Goal: Task Accomplishment & Management: Manage account settings

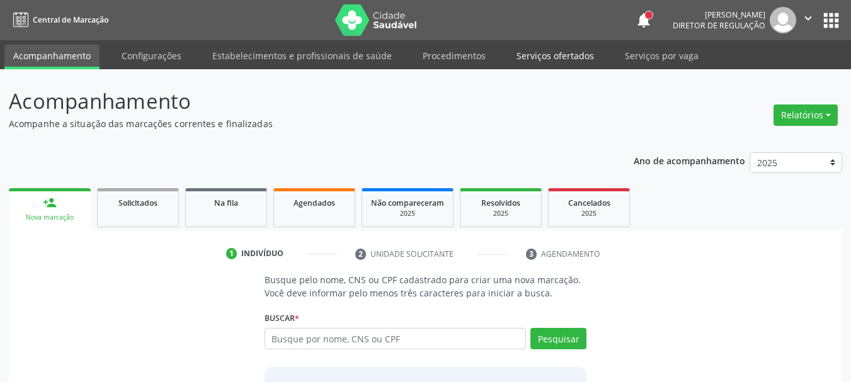
click at [538, 55] on link "Serviços ofertados" at bounding box center [555, 56] width 95 height 22
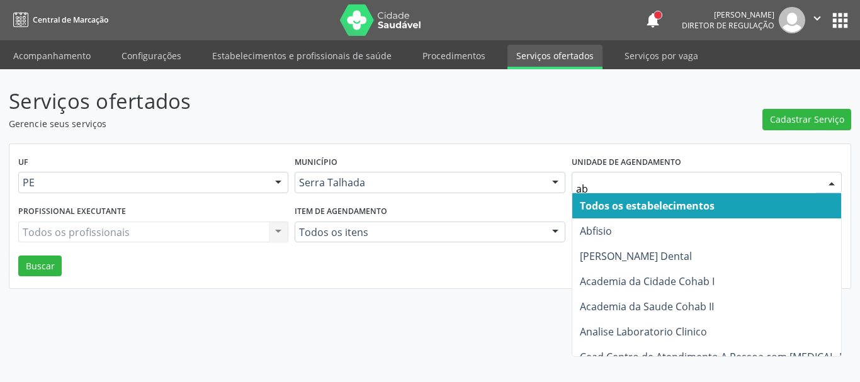
type input "abf"
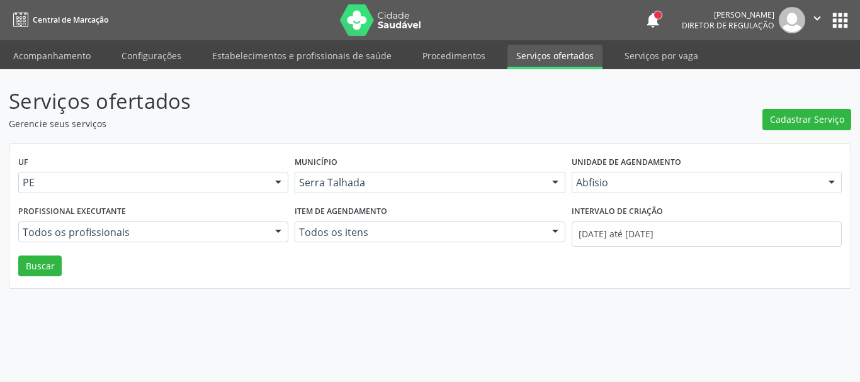
click at [15, 270] on div "UF PE PE Nenhum resultado encontrado para: " " Não há nenhuma opção para ser ex…" at bounding box center [430, 216] width 842 height 145
click at [21, 269] on button "Buscar" at bounding box center [39, 266] width 43 height 21
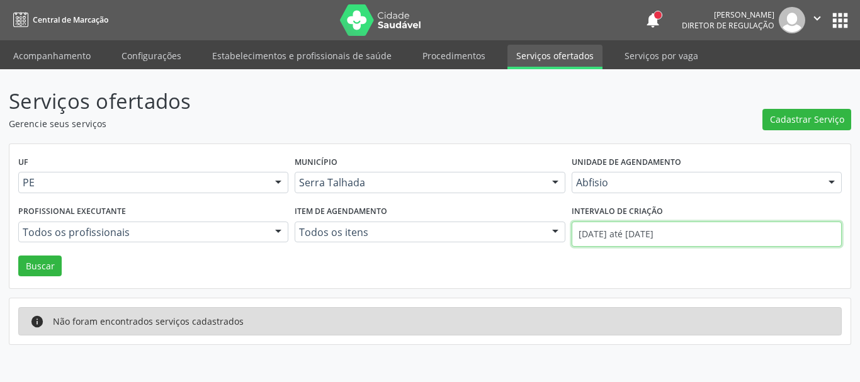
click at [612, 231] on input "[DATE] até [DATE]" at bounding box center [707, 234] width 270 height 25
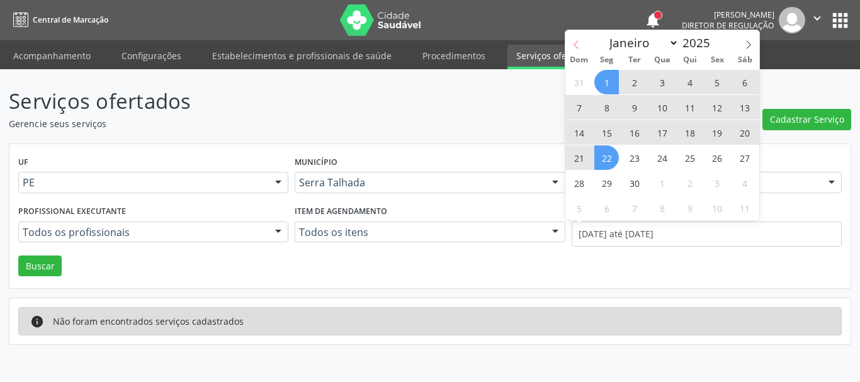
click at [573, 43] on icon at bounding box center [576, 44] width 9 height 9
select select "7"
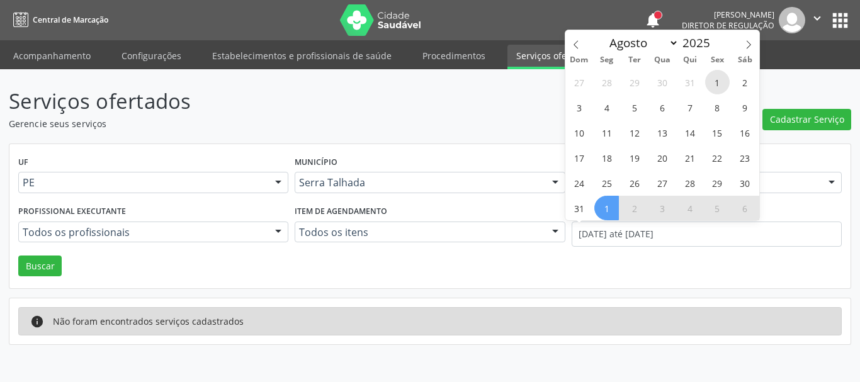
click at [712, 82] on span "1" at bounding box center [718, 82] width 25 height 25
type input "[DATE]"
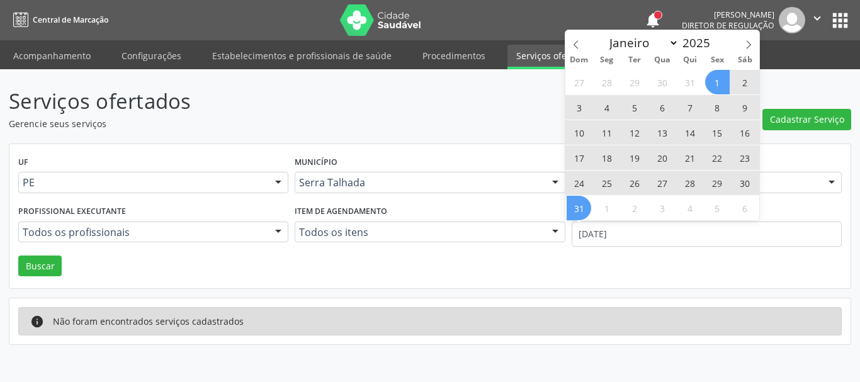
click at [586, 214] on span "31" at bounding box center [579, 208] width 25 height 25
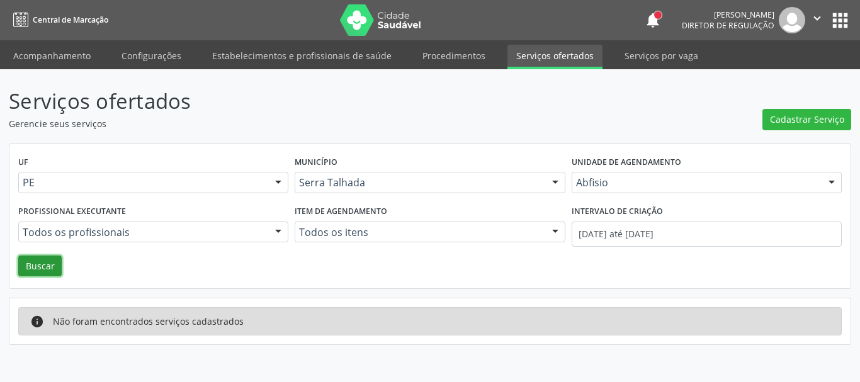
click at [21, 261] on button "Buscar" at bounding box center [39, 266] width 43 height 21
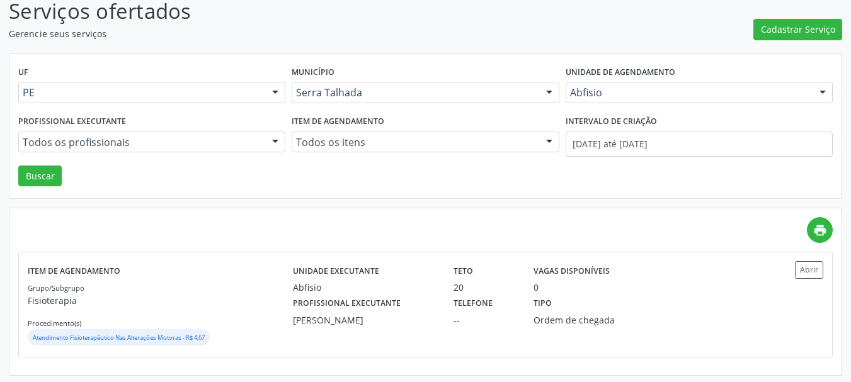
scroll to position [93, 0]
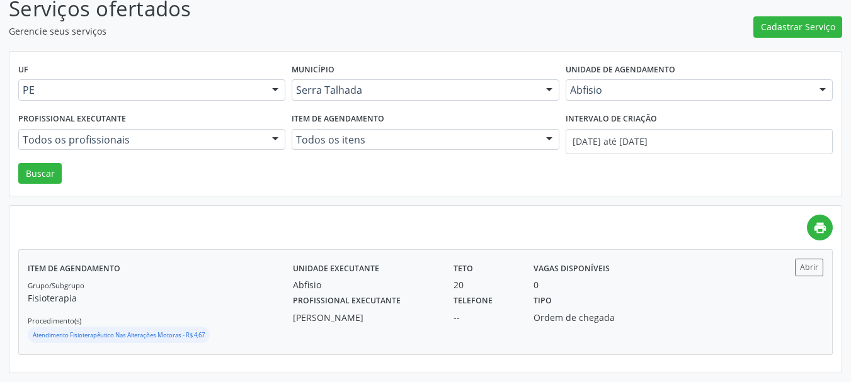
click at [607, 308] on div "Tipo Ordem de chegada" at bounding box center [585, 308] width 120 height 33
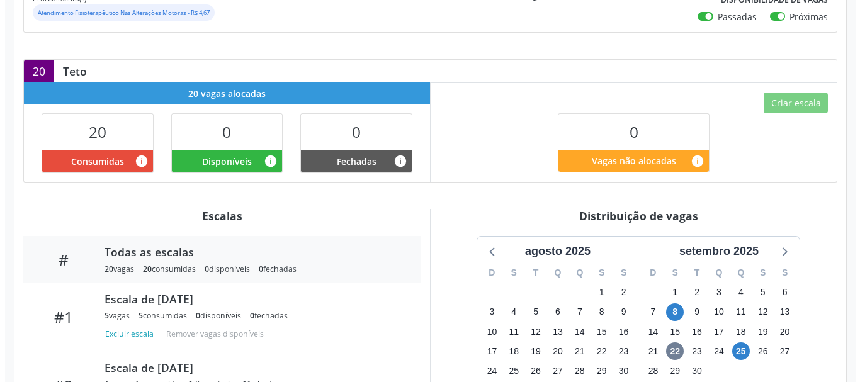
scroll to position [189, 0]
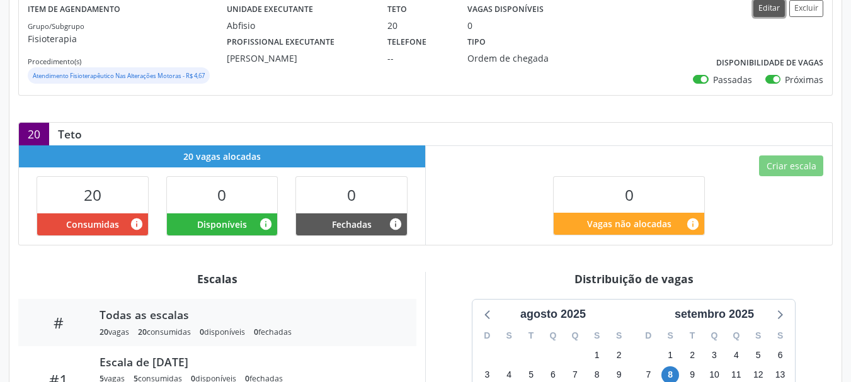
click at [777, 10] on button "Editar" at bounding box center [768, 8] width 31 height 17
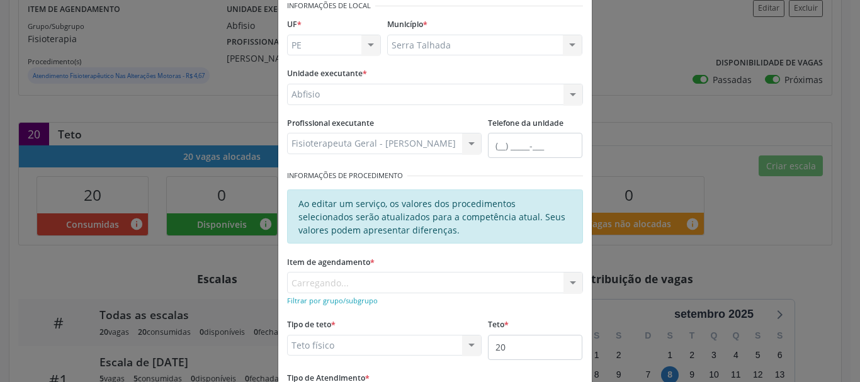
scroll to position [126, 0]
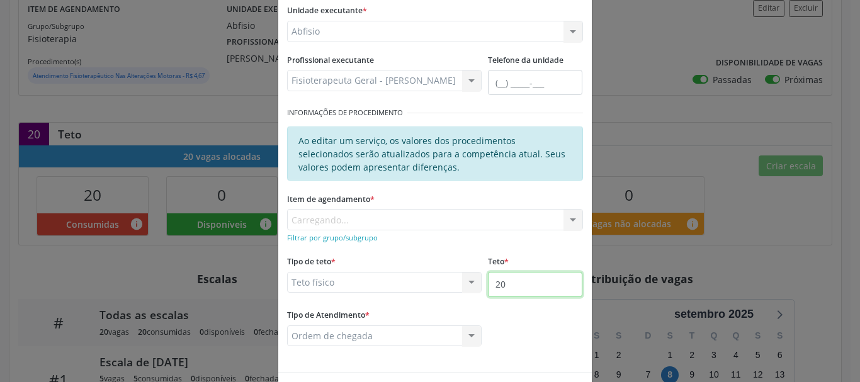
click at [533, 281] on input "20" at bounding box center [535, 284] width 94 height 25
drag, startPoint x: 533, startPoint y: 281, endPoint x: 522, endPoint y: 280, distance: 10.8
click at [533, 281] on input "20" at bounding box center [535, 284] width 94 height 25
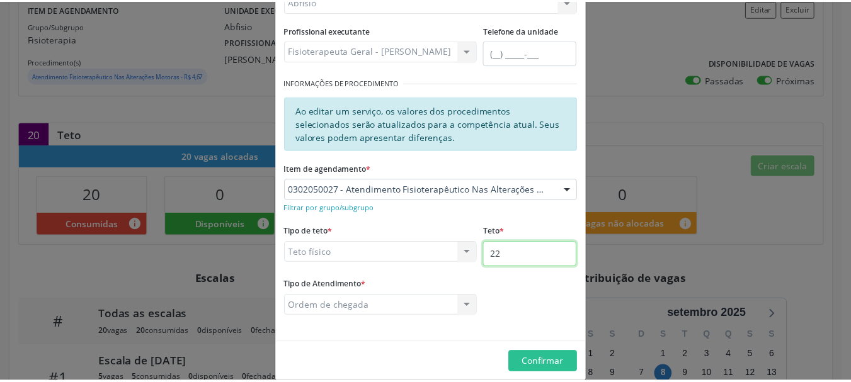
scroll to position [172, 0]
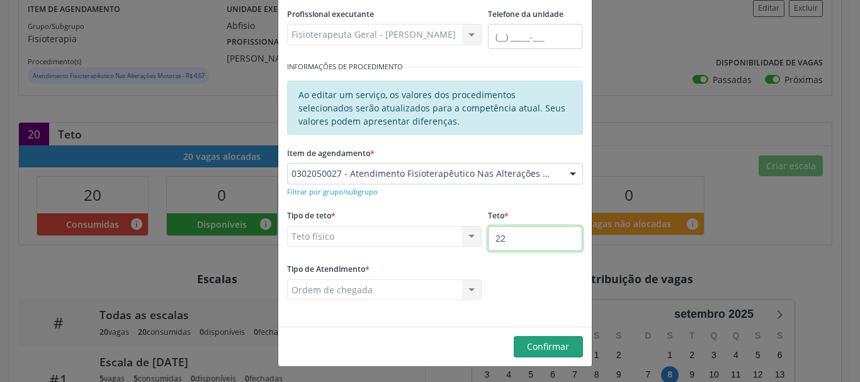
type input "22"
click at [562, 350] on span "Confirmar" at bounding box center [548, 347] width 42 height 12
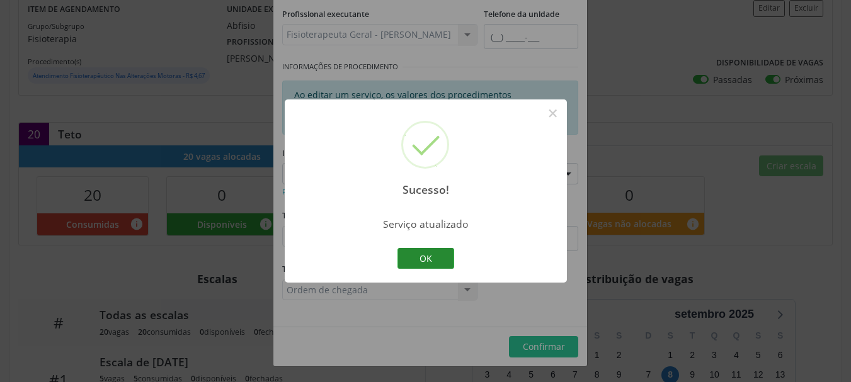
click at [445, 251] on button "OK" at bounding box center [425, 258] width 57 height 21
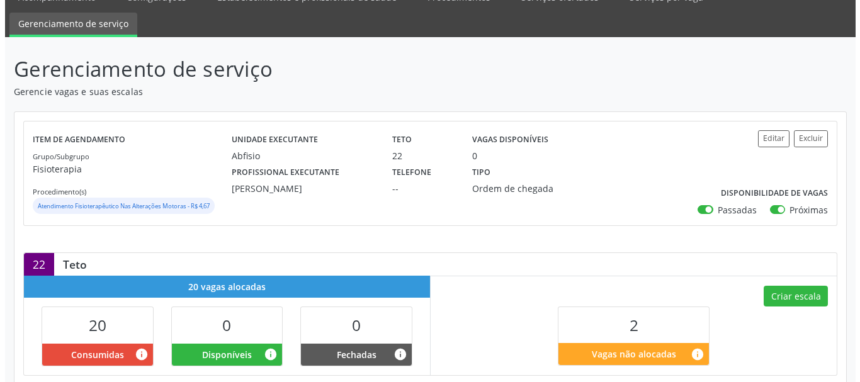
scroll to position [126, 0]
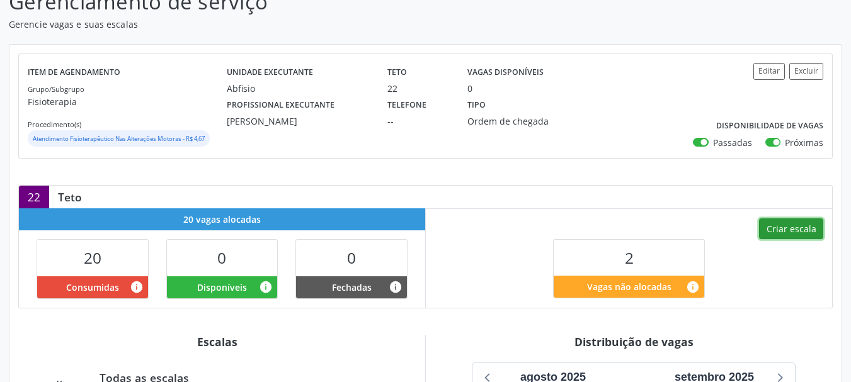
click at [801, 229] on button "Criar escala" at bounding box center [791, 229] width 64 height 21
select select "8"
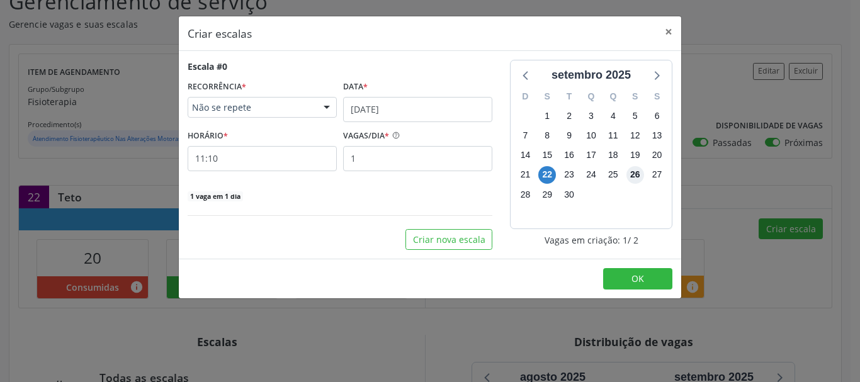
click at [628, 174] on span "26" at bounding box center [636, 175] width 18 height 18
click at [403, 105] on input "22/09/2025" at bounding box center [417, 109] width 149 height 25
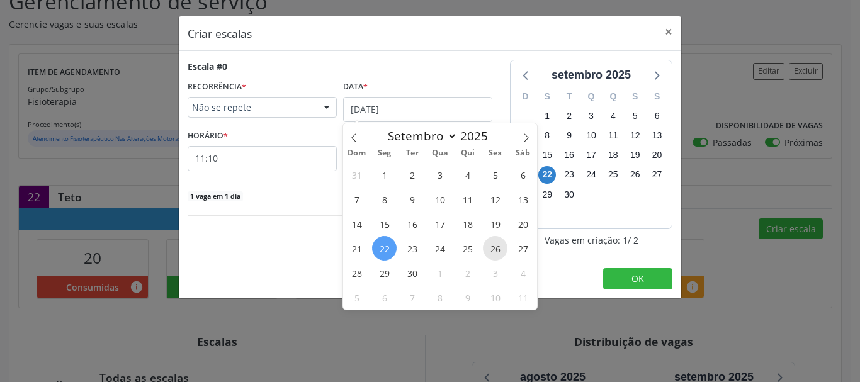
click at [503, 257] on span "26" at bounding box center [495, 248] width 25 height 25
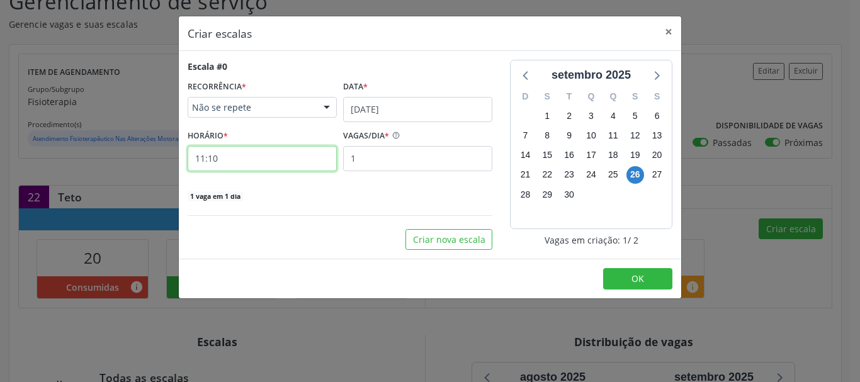
click at [232, 159] on input "11:10" at bounding box center [262, 158] width 149 height 25
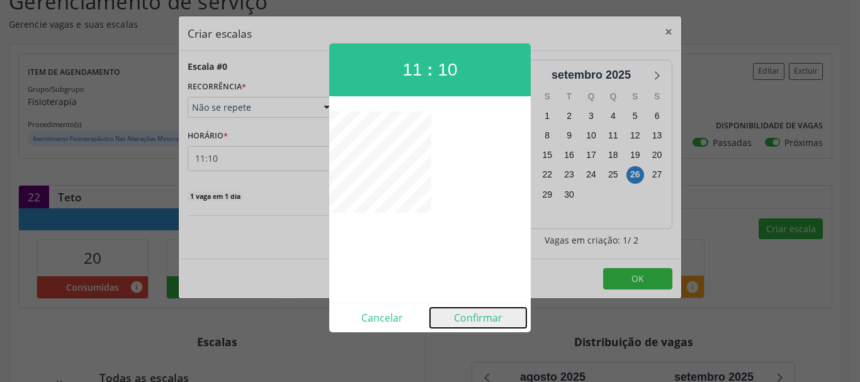
click at [471, 321] on button "Confirmar" at bounding box center [478, 318] width 96 height 20
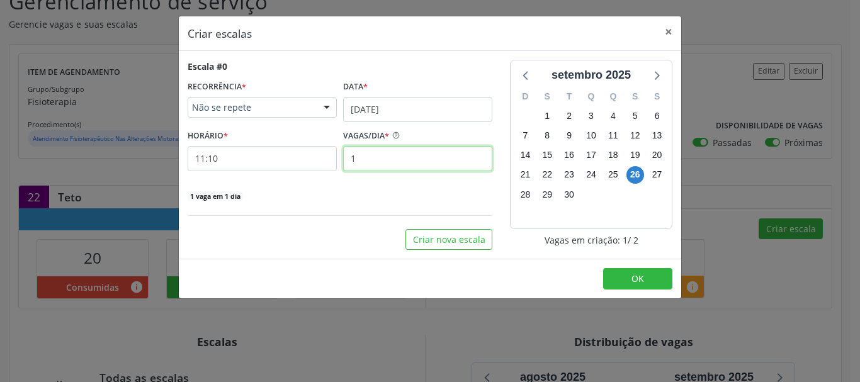
click at [421, 166] on input "1" at bounding box center [417, 158] width 149 height 25
drag, startPoint x: 421, startPoint y: 166, endPoint x: 407, endPoint y: 169, distance: 14.2
click at [421, 166] on input "1" at bounding box center [417, 158] width 149 height 25
type input "2"
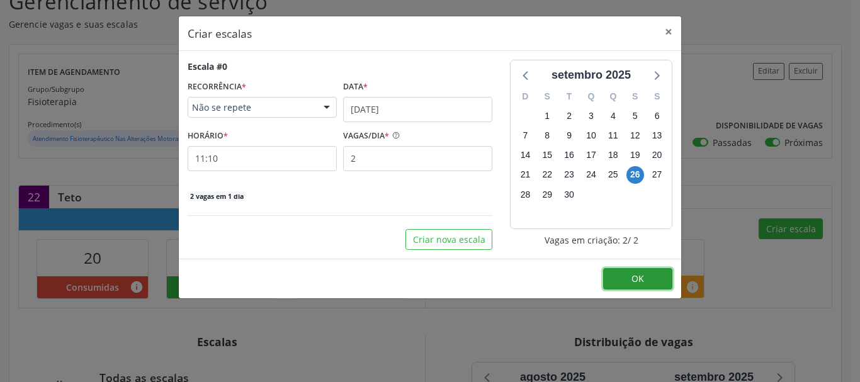
click at [639, 279] on span "OK" at bounding box center [638, 279] width 13 height 12
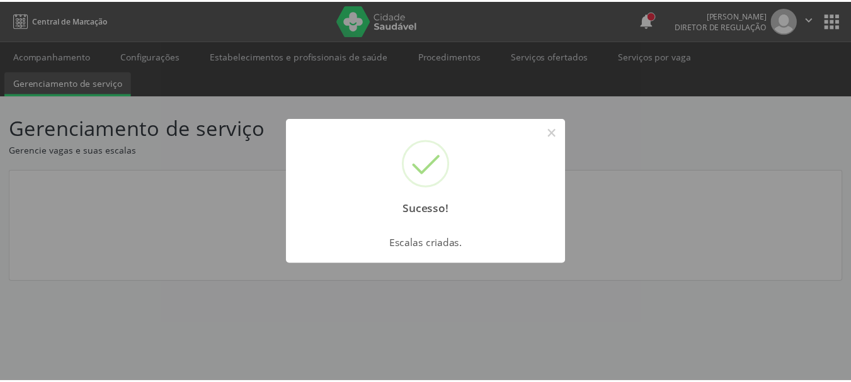
scroll to position [0, 0]
